Goal: Contribute content

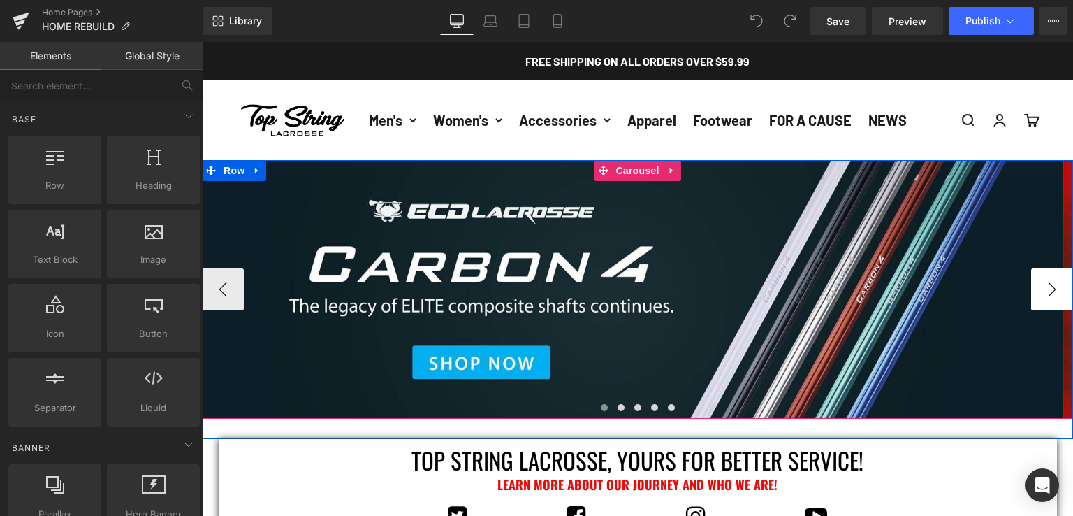
click at [1045, 286] on button "›" at bounding box center [1052, 289] width 42 height 42
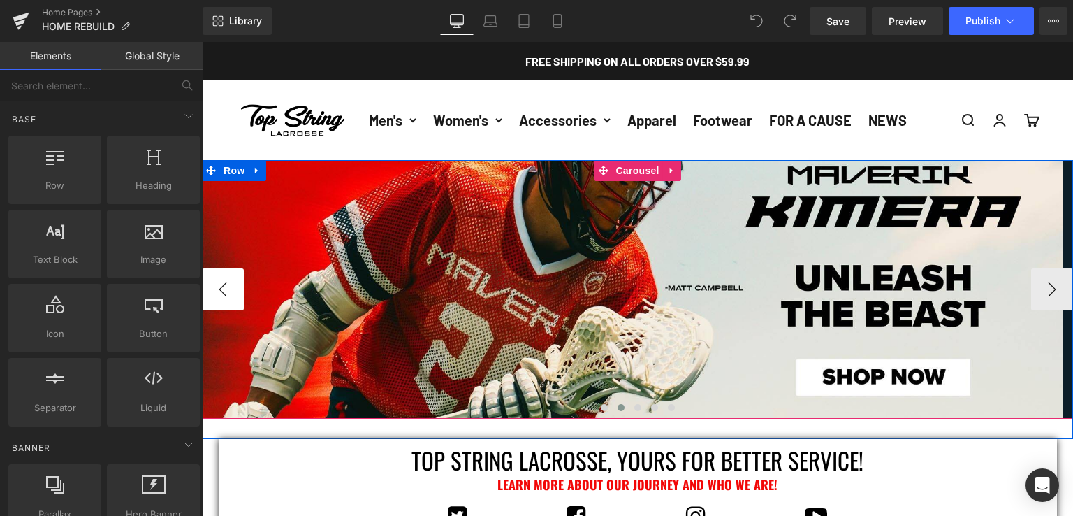
click at [228, 278] on button "‹" at bounding box center [223, 289] width 42 height 42
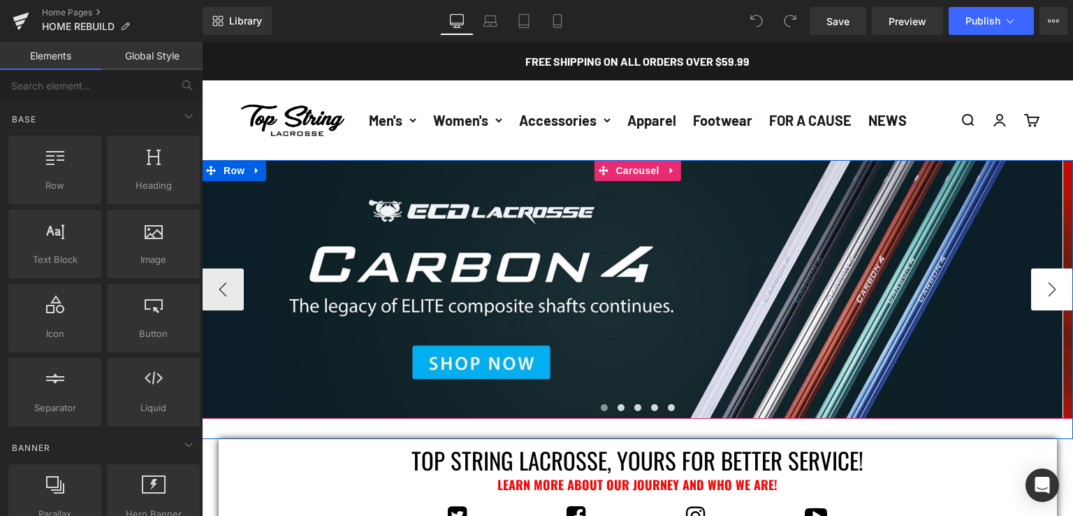
click at [1031, 294] on button "›" at bounding box center [1052, 289] width 42 height 42
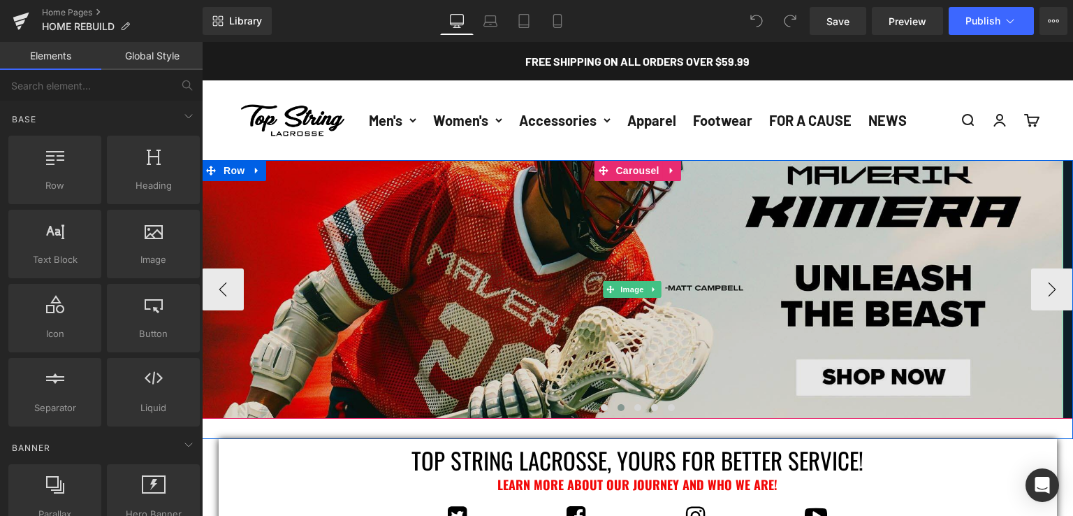
click at [493, 252] on img at bounding box center [632, 289] width 861 height 259
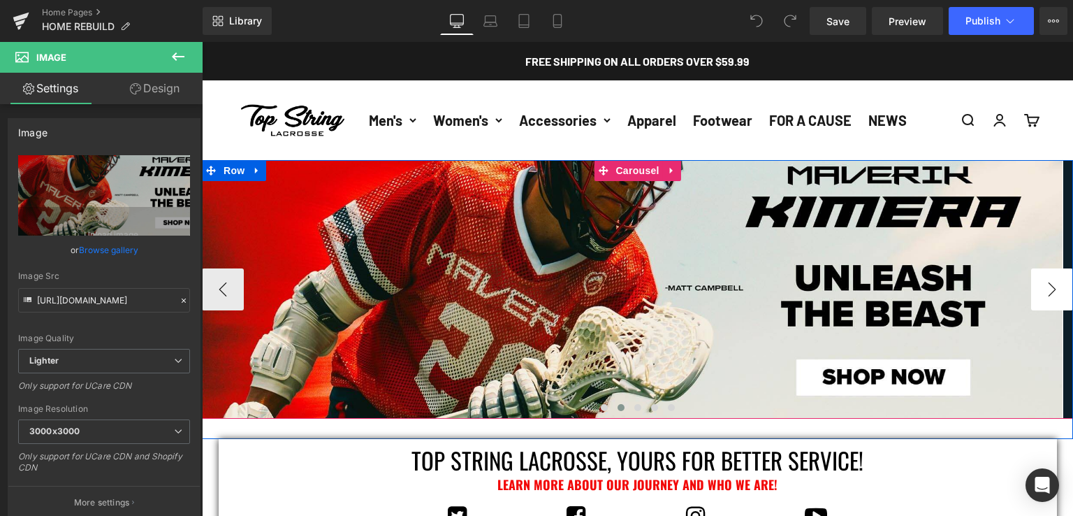
click at [1045, 278] on button "›" at bounding box center [1052, 289] width 42 height 42
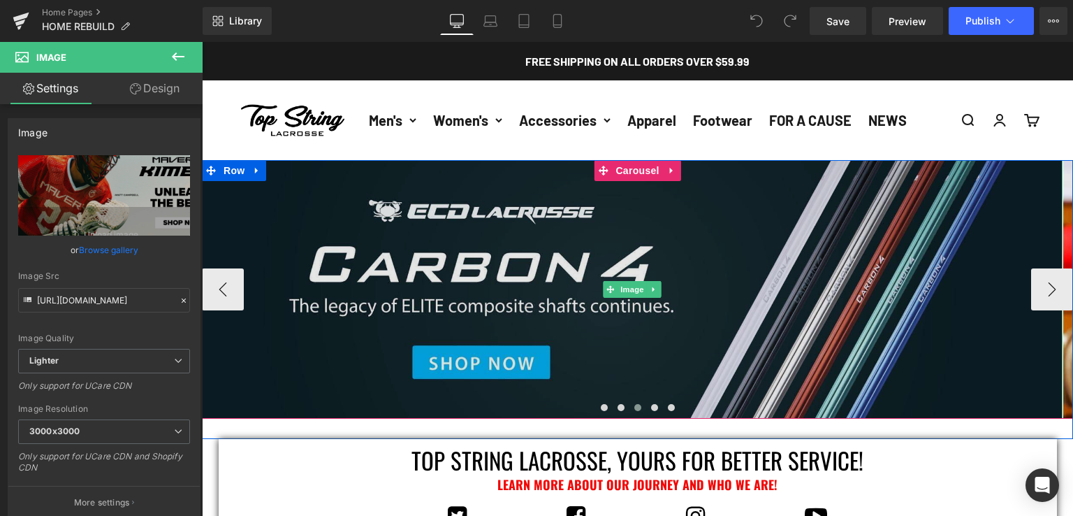
click at [243, 293] on img at bounding box center [632, 289] width 861 height 259
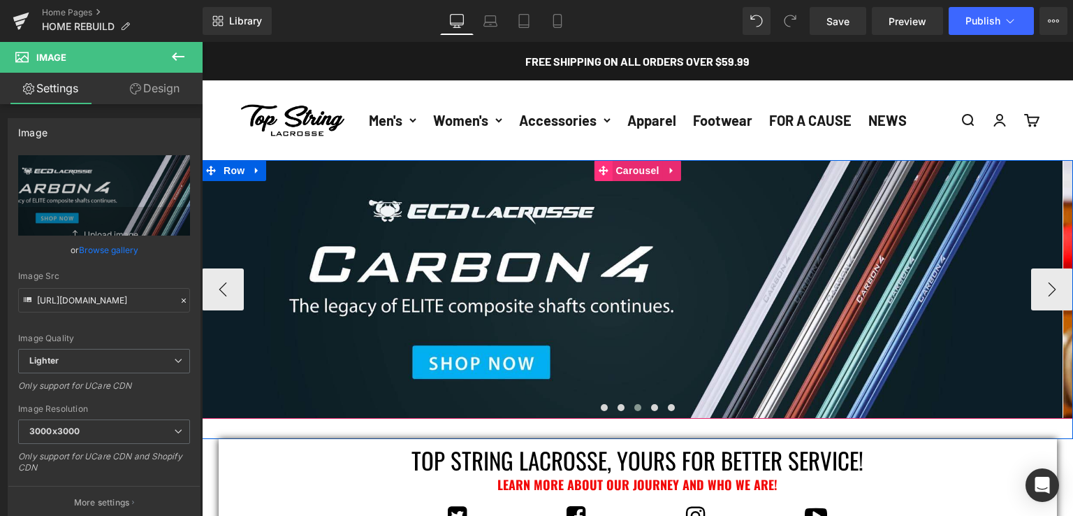
click at [607, 168] on span at bounding box center [603, 170] width 18 height 21
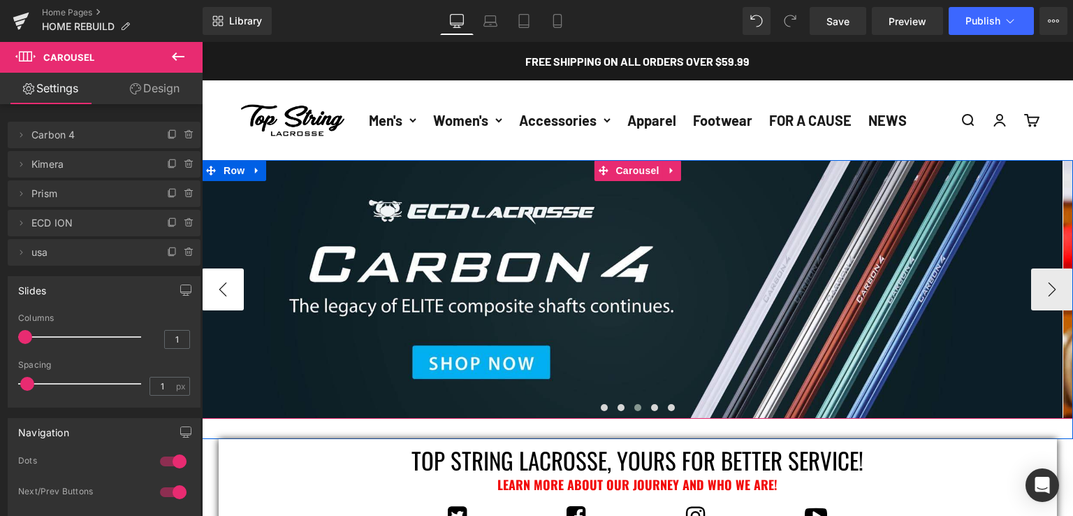
click at [218, 289] on button "‹" at bounding box center [223, 289] width 42 height 42
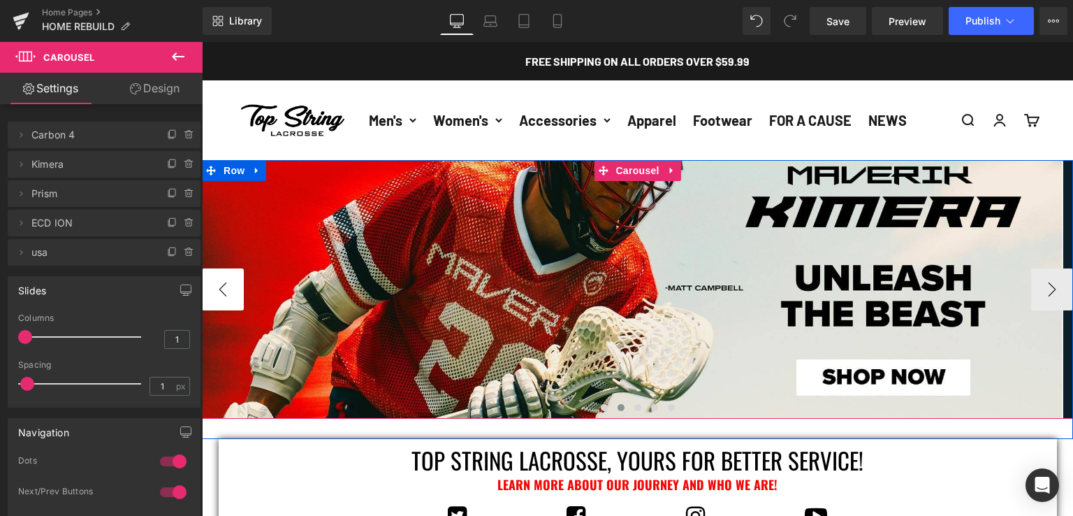
click at [218, 289] on button "‹" at bounding box center [223, 289] width 42 height 42
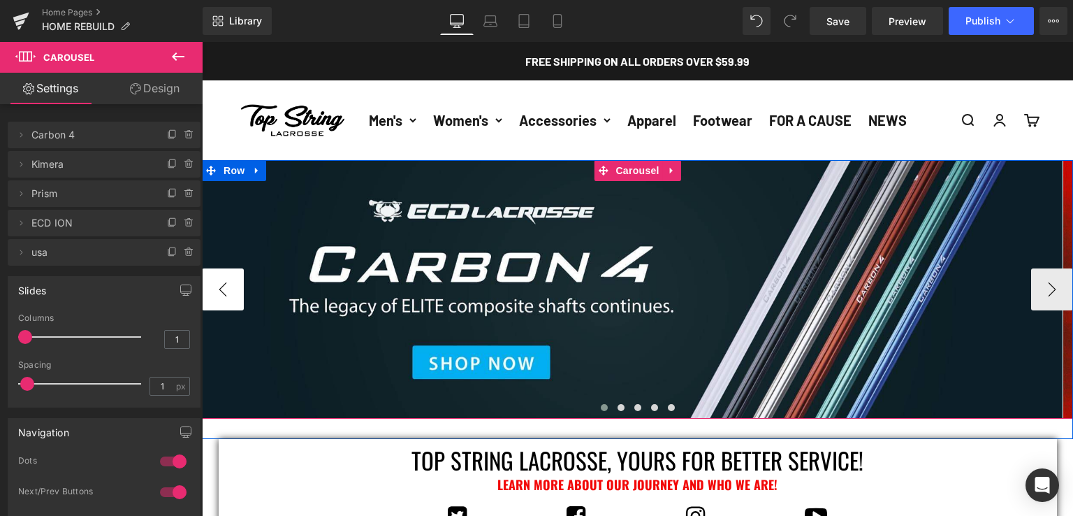
click at [218, 289] on button "‹" at bounding box center [223, 289] width 42 height 42
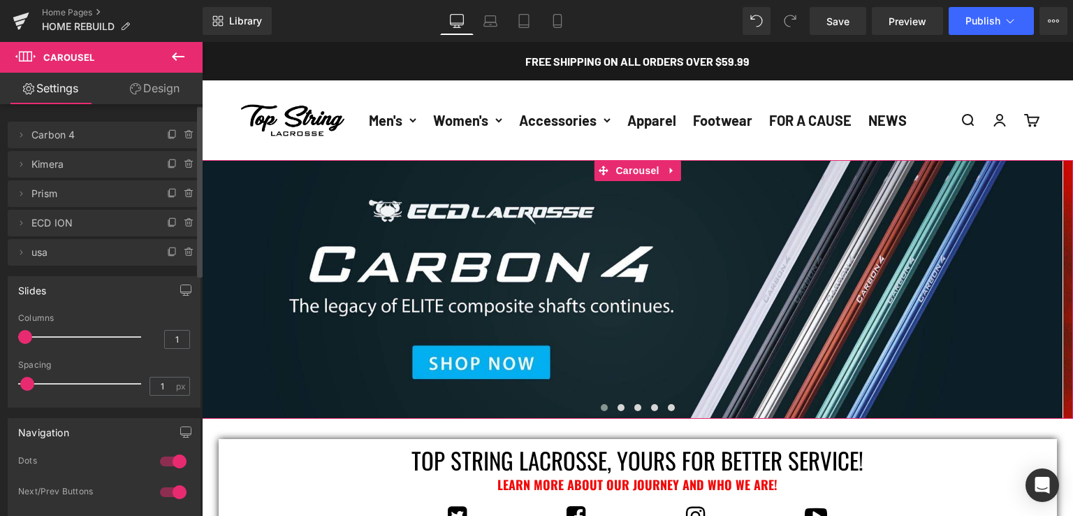
click at [77, 193] on span "Prism" at bounding box center [89, 193] width 117 height 27
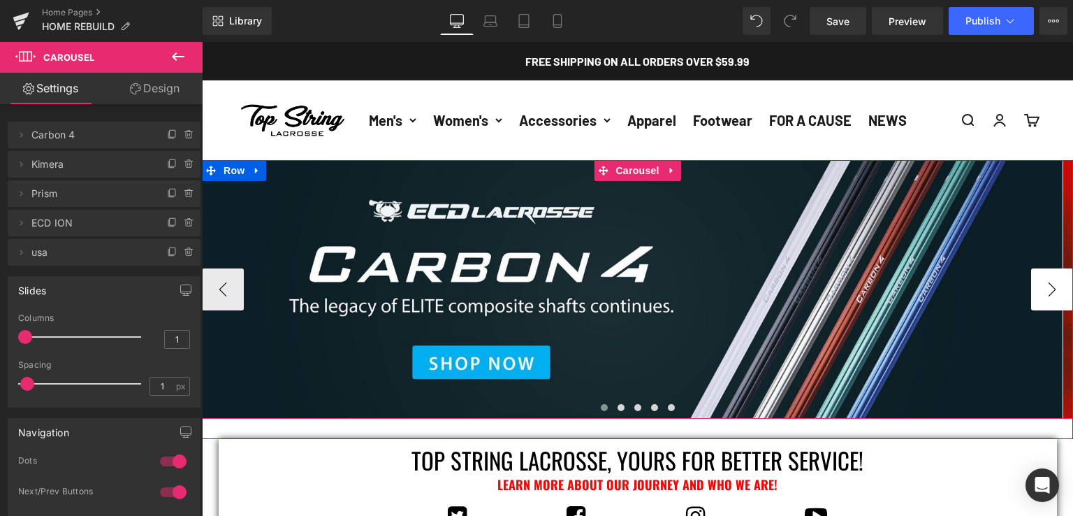
click at [1047, 290] on button "›" at bounding box center [1052, 289] width 42 height 42
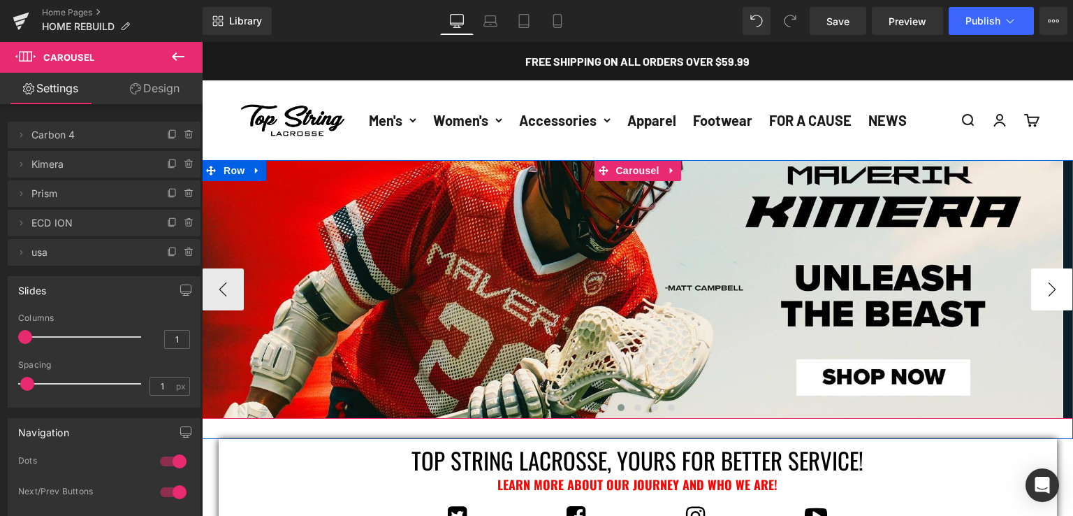
click at [1047, 290] on button "›" at bounding box center [1052, 289] width 42 height 42
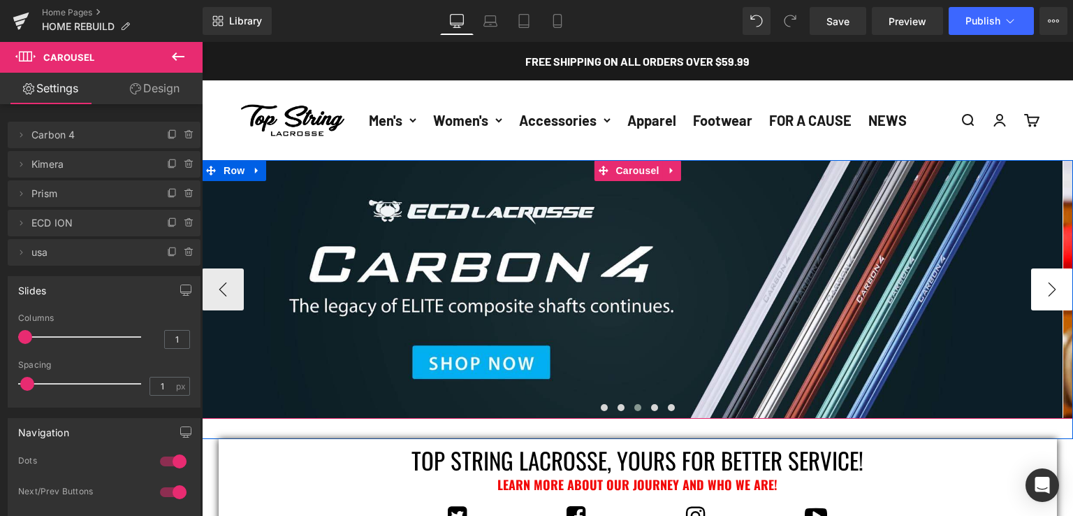
click at [1047, 290] on button "›" at bounding box center [1052, 289] width 42 height 42
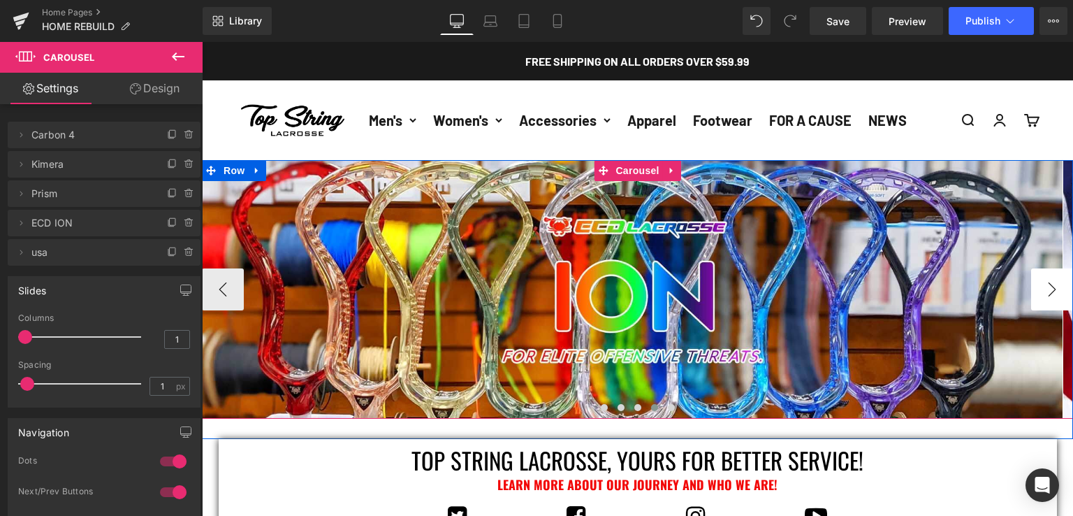
click at [1047, 290] on button "›" at bounding box center [1052, 289] width 42 height 42
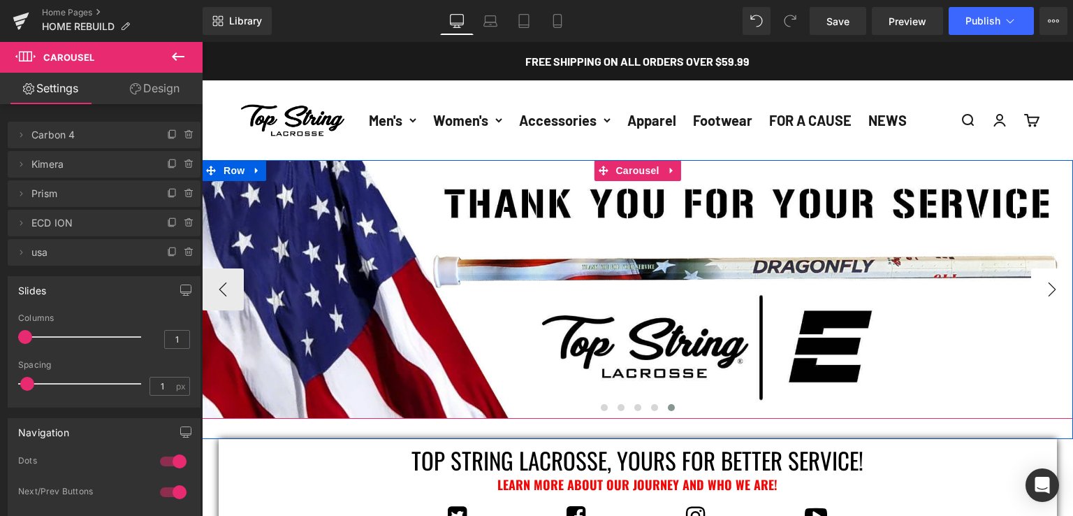
click at [1047, 290] on button "›" at bounding box center [1052, 289] width 42 height 42
click at [228, 290] on button "‹" at bounding box center [223, 289] width 42 height 42
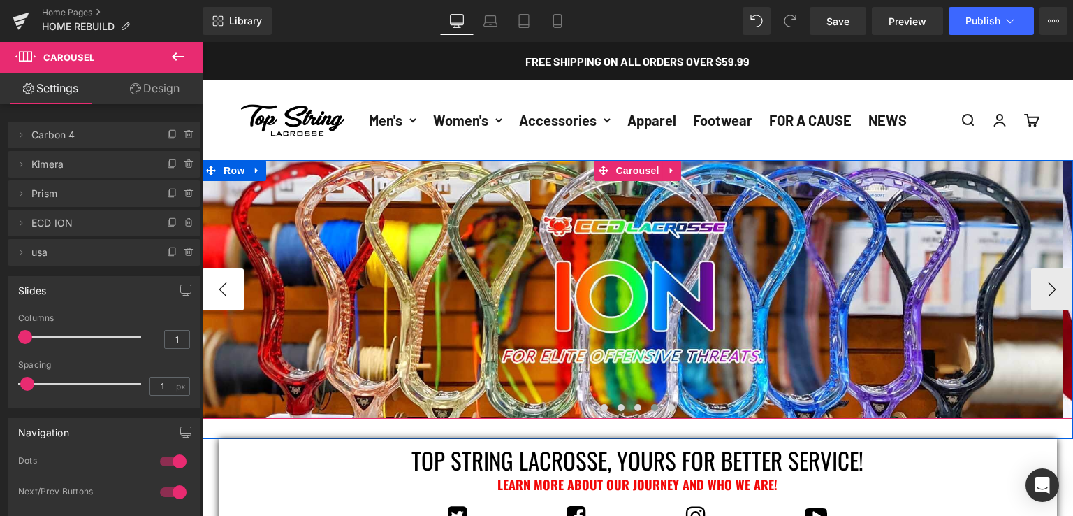
click at [225, 290] on button "‹" at bounding box center [223, 289] width 42 height 42
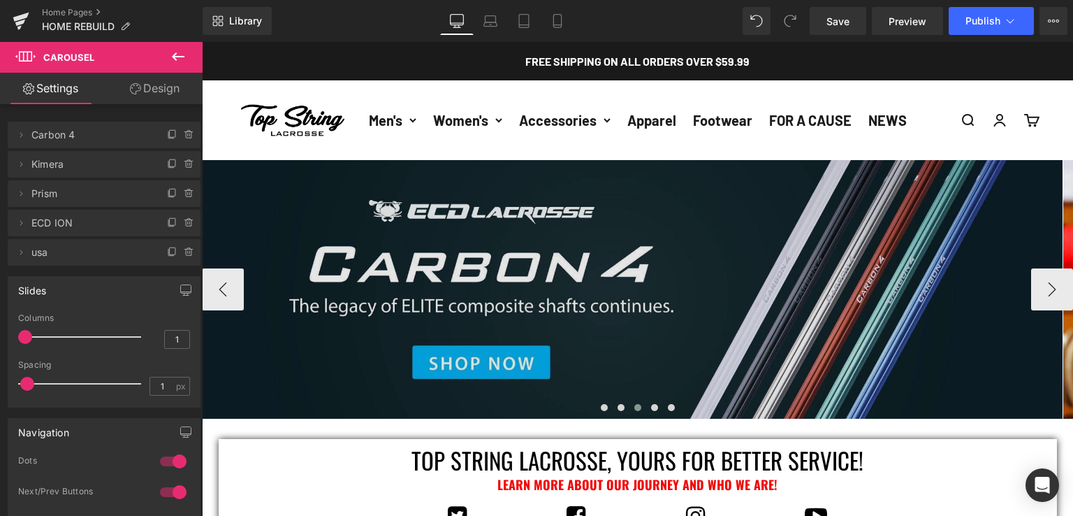
click at [324, 206] on img at bounding box center [632, 289] width 861 height 259
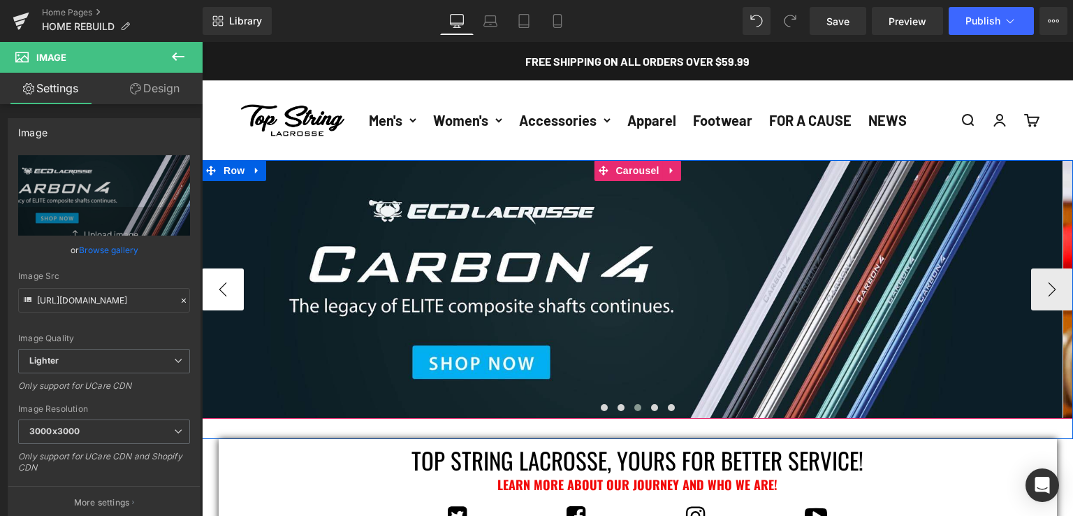
click at [214, 291] on button "‹" at bounding box center [223, 289] width 42 height 42
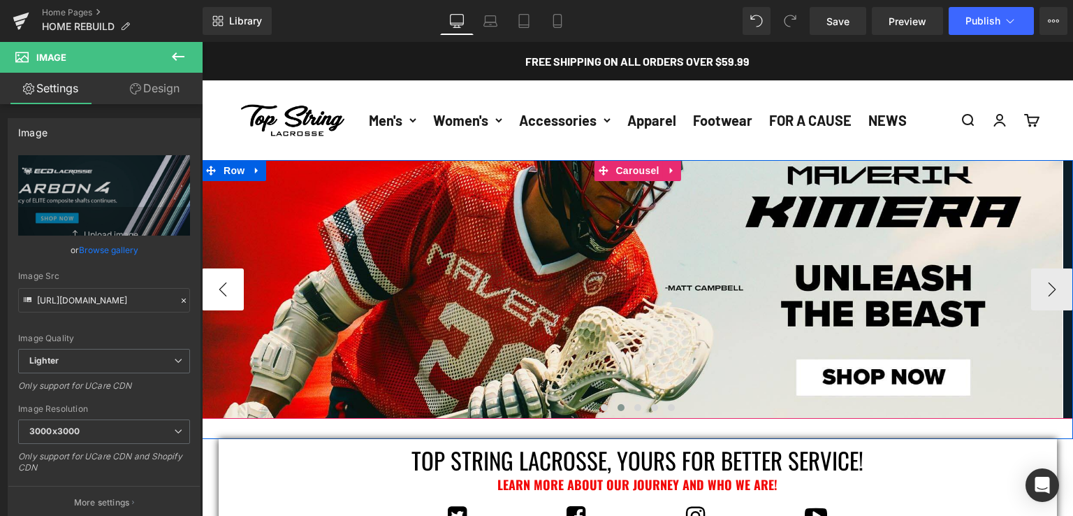
click at [214, 291] on button "‹" at bounding box center [223, 289] width 42 height 42
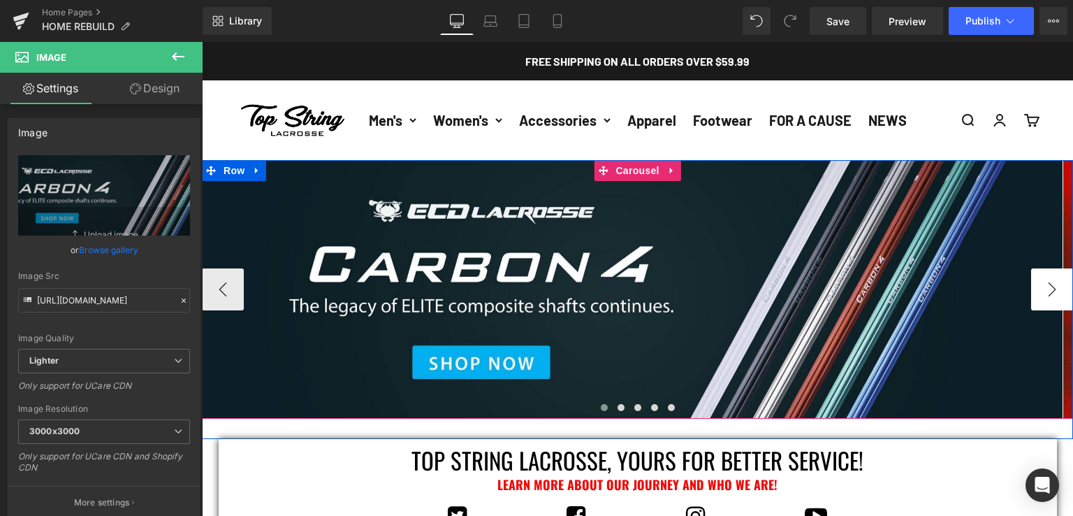
click at [1050, 292] on button "›" at bounding box center [1052, 289] width 42 height 42
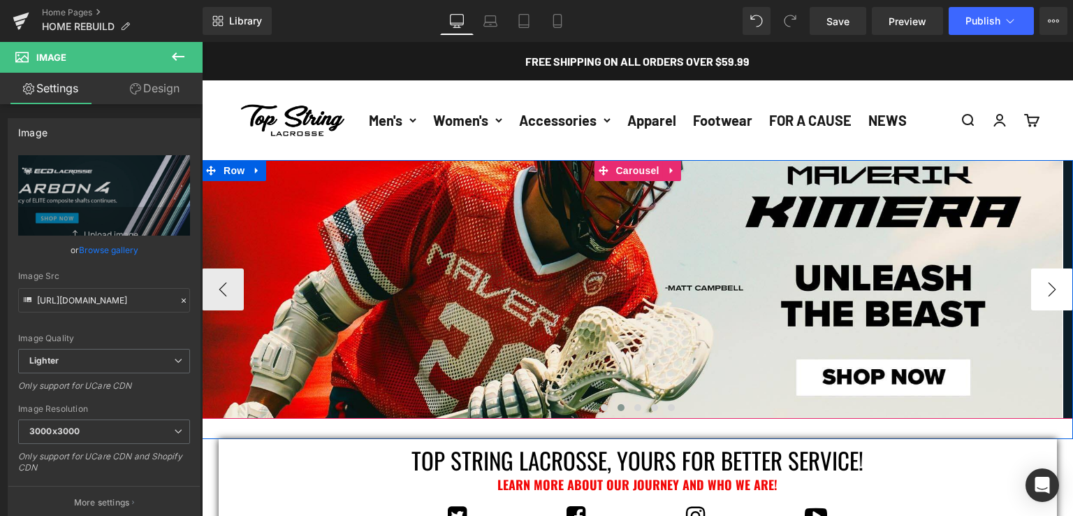
click at [1050, 292] on button "›" at bounding box center [1052, 289] width 42 height 42
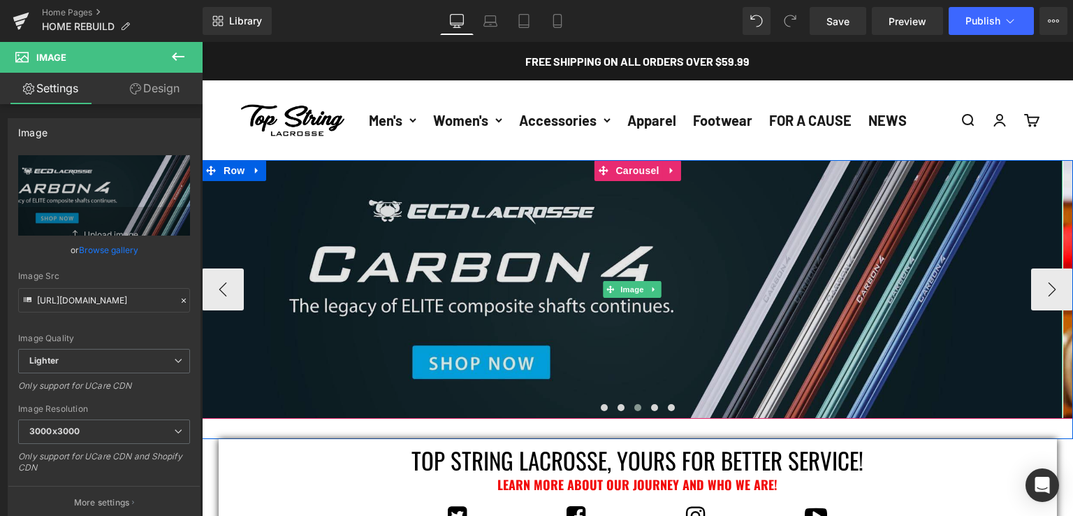
click at [739, 239] on img at bounding box center [632, 289] width 861 height 259
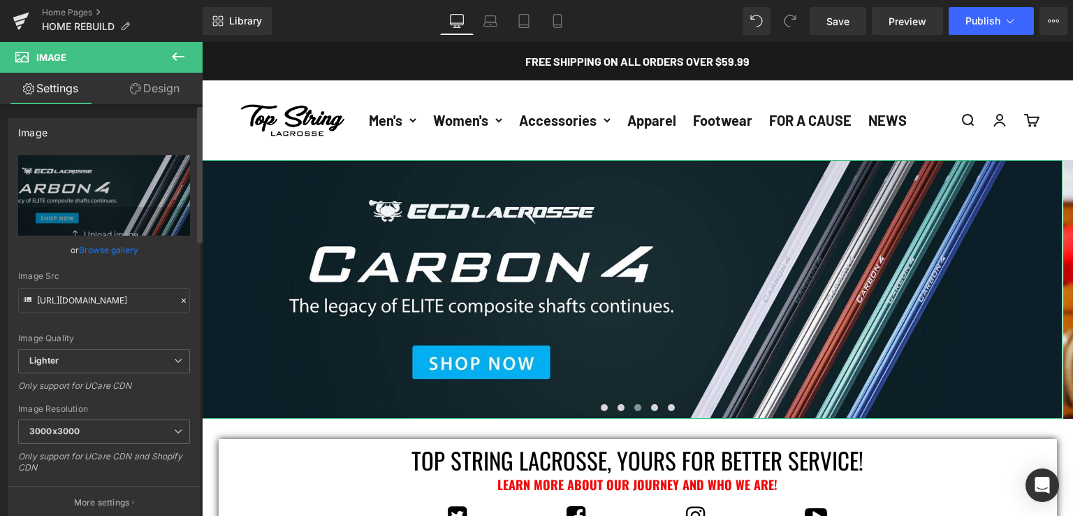
click at [101, 254] on link "Browse gallery" at bounding box center [108, 250] width 59 height 24
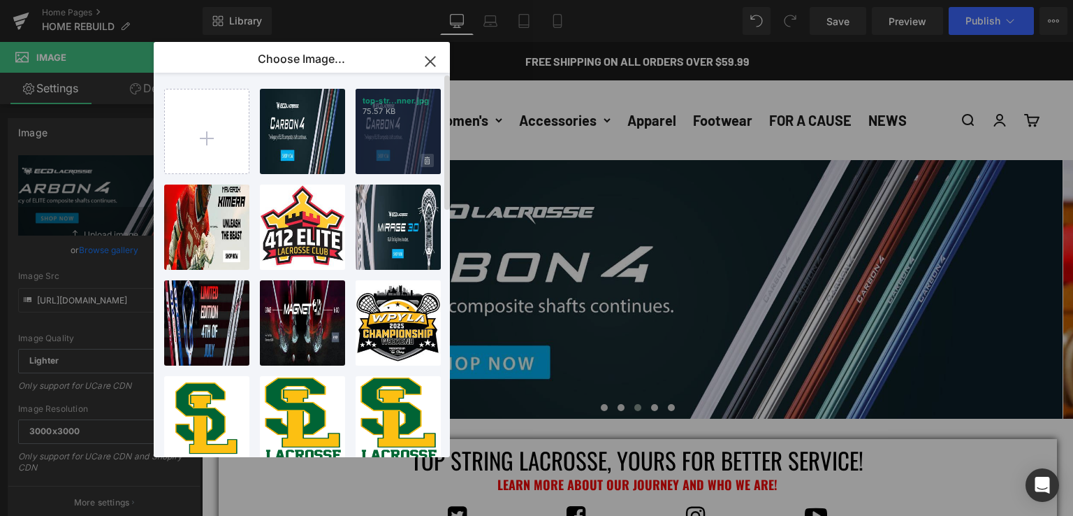
click at [425, 160] on icon at bounding box center [427, 161] width 5 height 8
click at [384, 161] on span "Yes" at bounding box center [380, 160] width 35 height 15
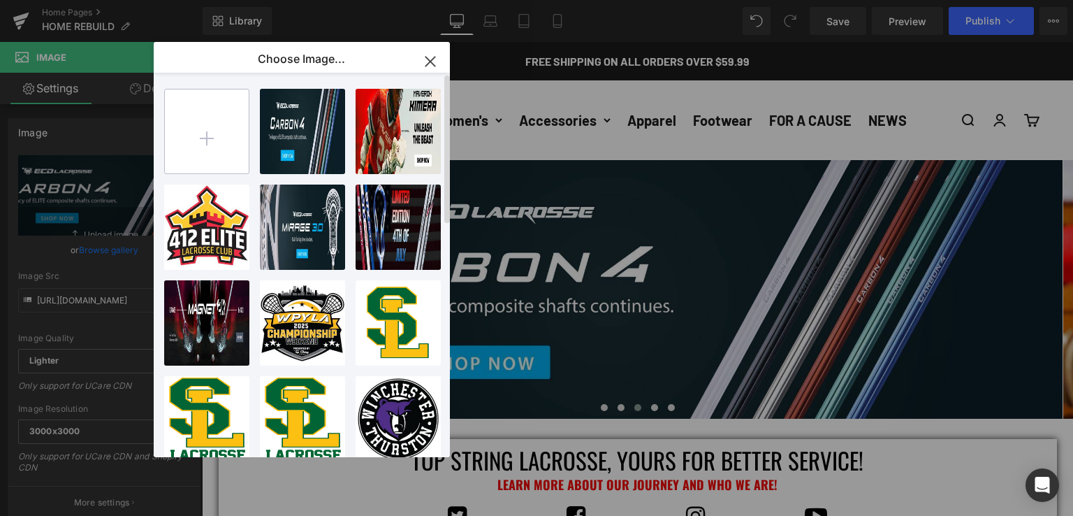
click at [207, 131] on input "file" at bounding box center [207, 131] width 84 height 84
type input "C:\fakepath\top-string-lacrosse-maverik-max-lacrosse-glove-banner.jpg"
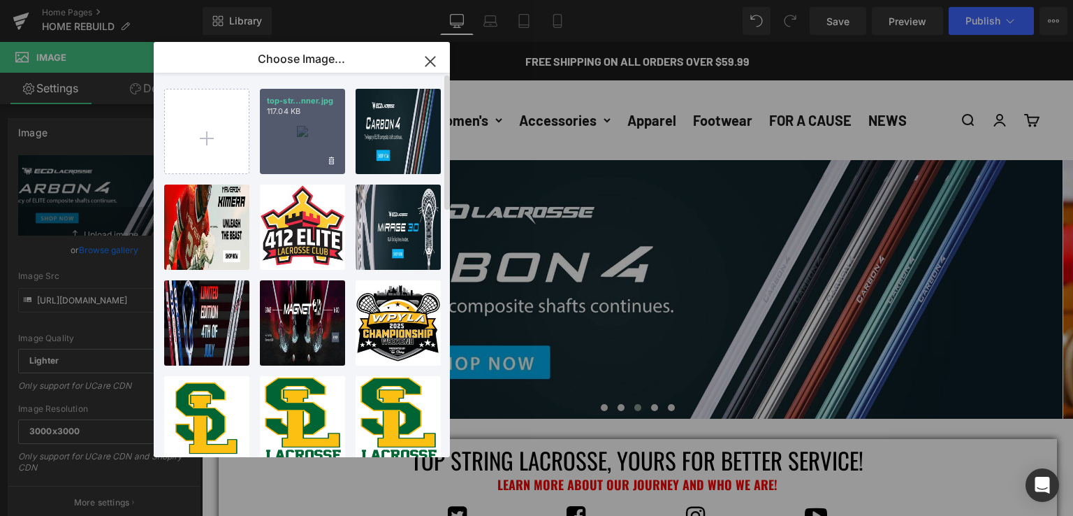
click at [297, 145] on div "top-str...nner.jpg 117.04 KB" at bounding box center [302, 131] width 85 height 85
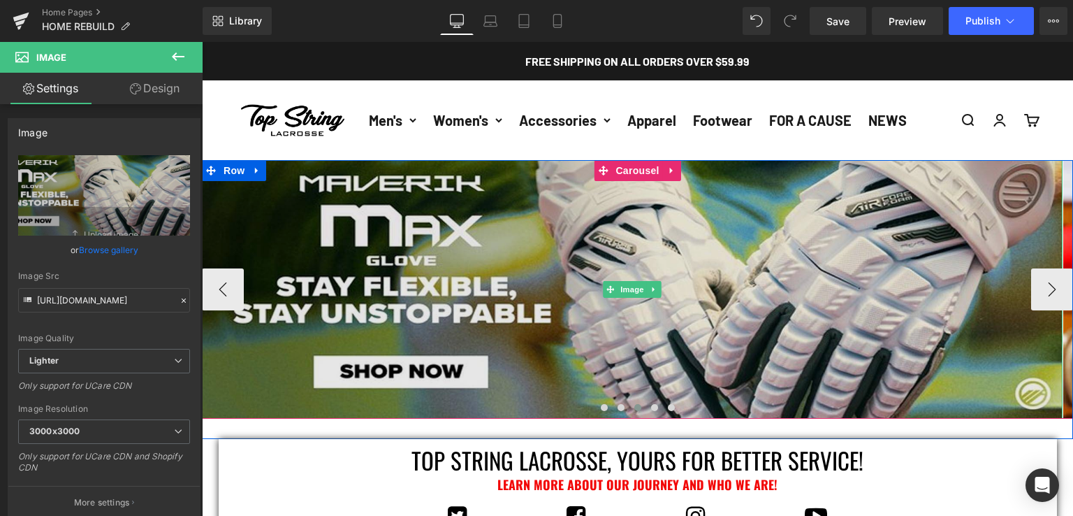
click at [783, 356] on img at bounding box center [632, 289] width 861 height 259
